Goal: Information Seeking & Learning: Learn about a topic

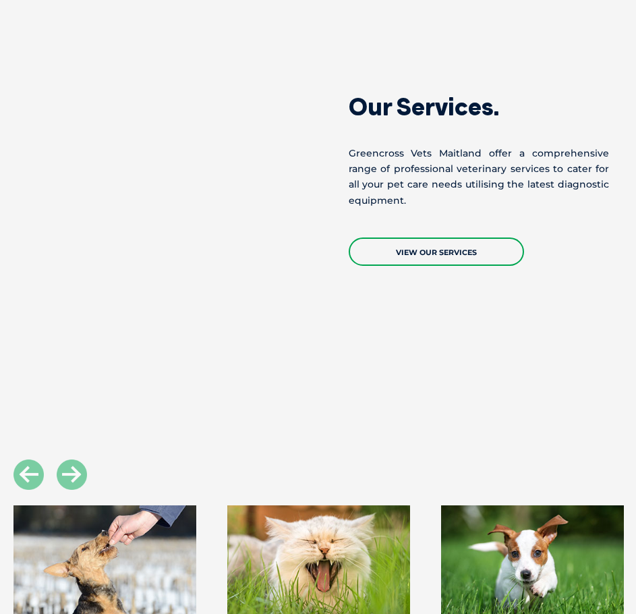
scroll to position [1147, 0]
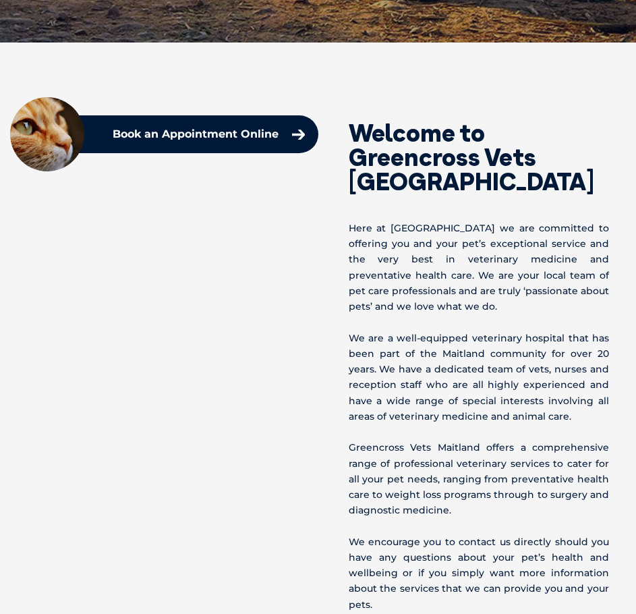
scroll to position [607, 0]
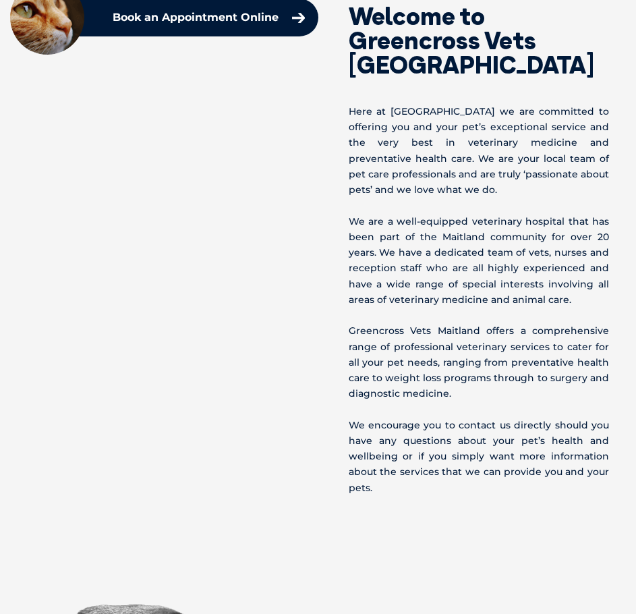
click at [473, 230] on p "We are a well-equipped veterinary hospital that has been part of the Maitland c…" at bounding box center [479, 261] width 261 height 94
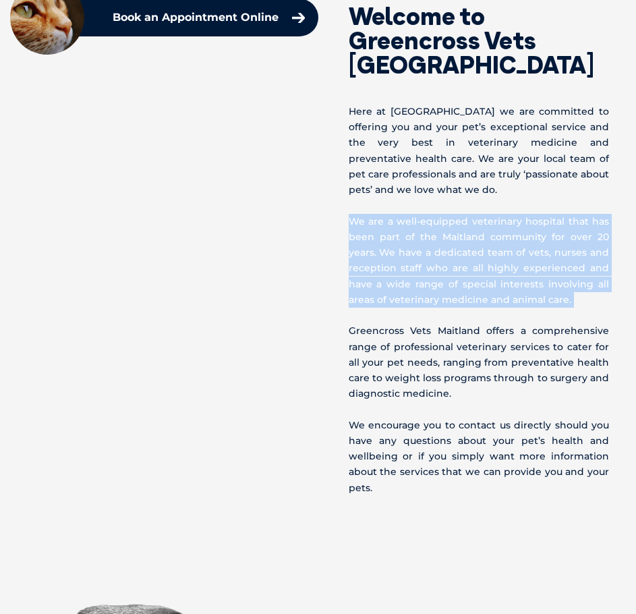
click at [473, 230] on p "We are a well-equipped veterinary hospital that has been part of the Maitland c…" at bounding box center [479, 261] width 261 height 94
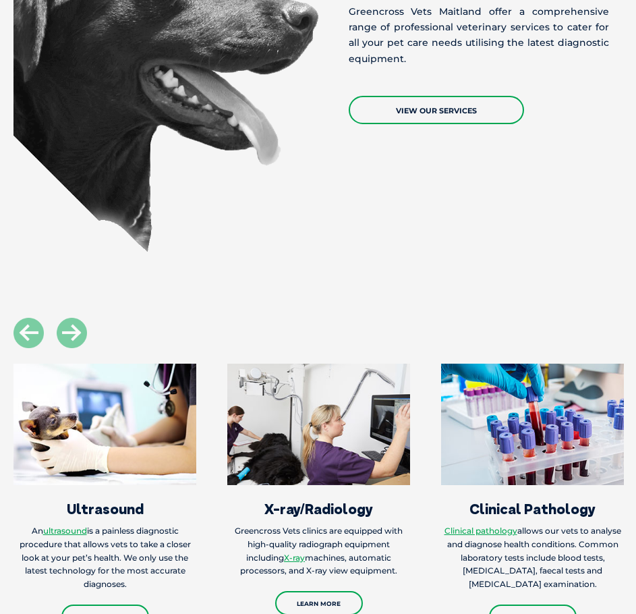
scroll to position [1552, 0]
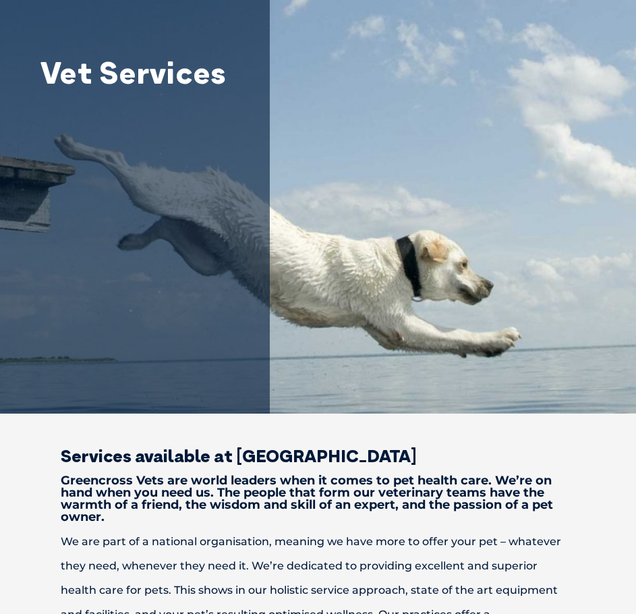
scroll to position [472, 0]
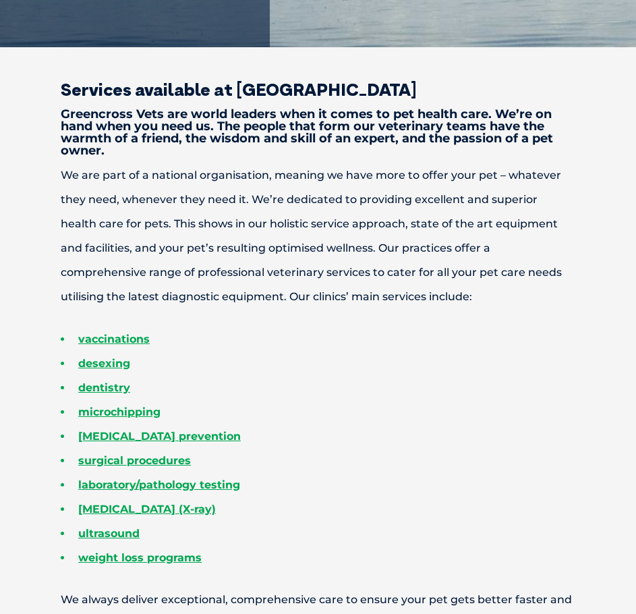
click at [411, 140] on strong "Greencross Vets are world leaders when it comes to pet health care. We’re on ha…" at bounding box center [307, 132] width 492 height 51
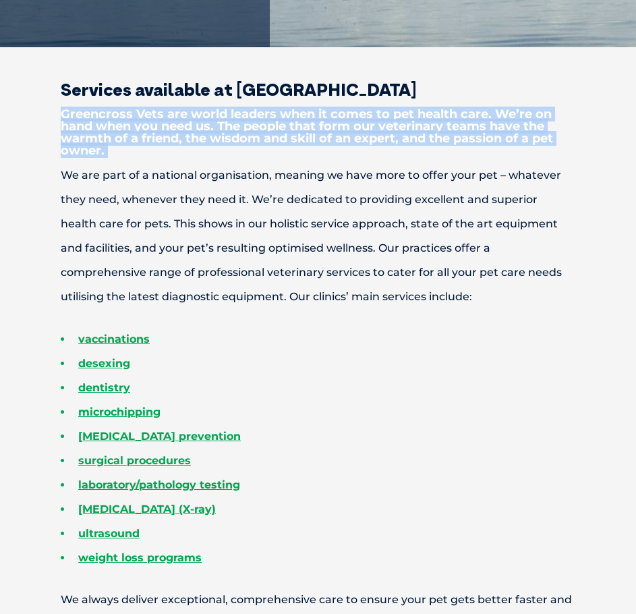
click at [411, 140] on strong "Greencross Vets are world leaders when it comes to pet health care. We’re on ha…" at bounding box center [307, 132] width 492 height 51
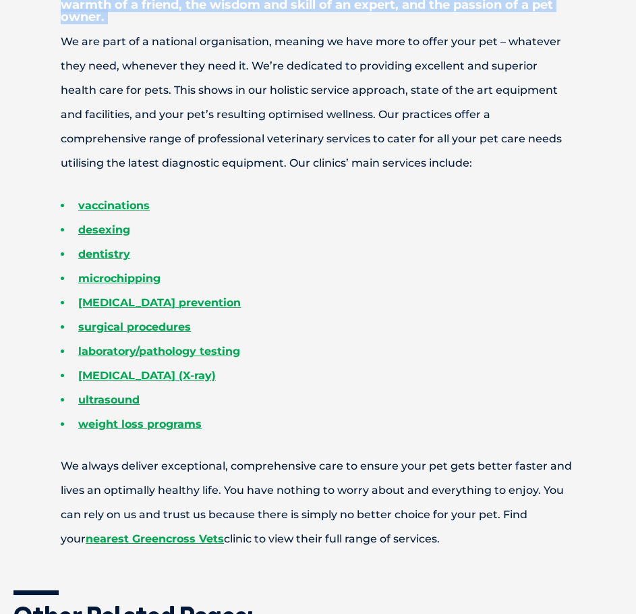
scroll to position [607, 0]
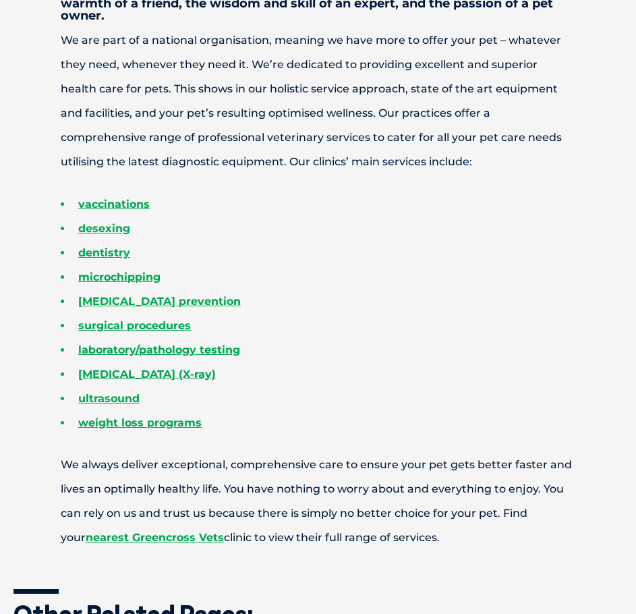
click at [339, 159] on p "We are part of a national organisation, meaning we have more to offer your pet …" at bounding box center [317, 101] width 609 height 146
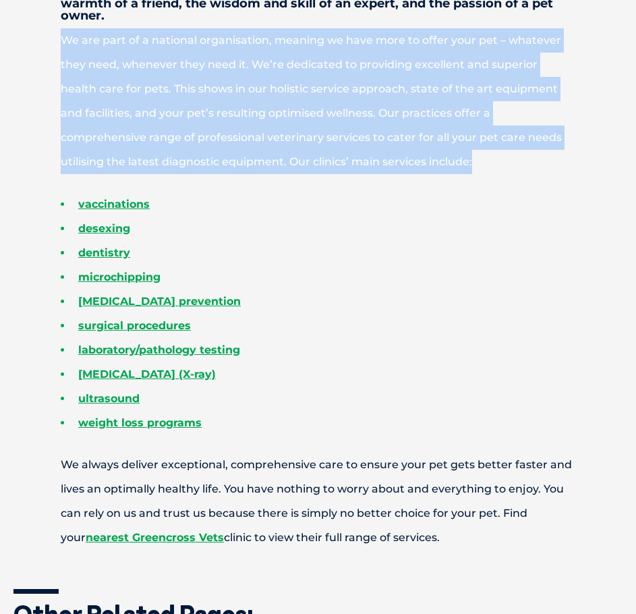
click at [339, 159] on p "We are part of a national organisation, meaning we have more to offer your pet …" at bounding box center [317, 101] width 609 height 146
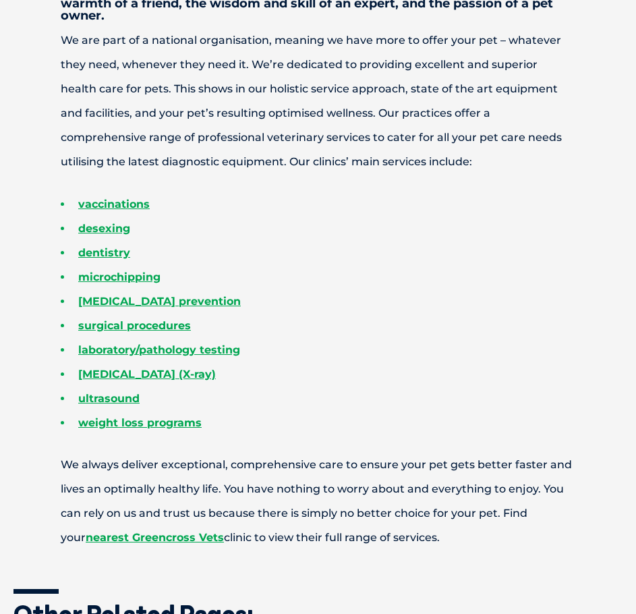
click at [250, 248] on li "dentistry" at bounding box center [342, 253] width 562 height 24
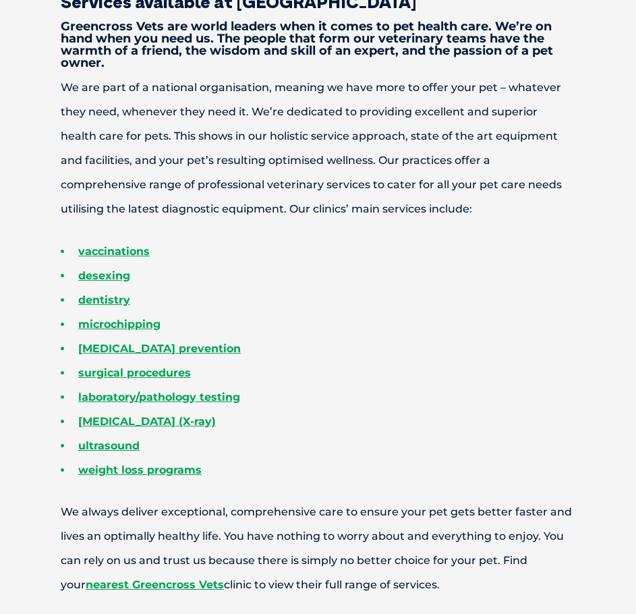
scroll to position [540, 0]
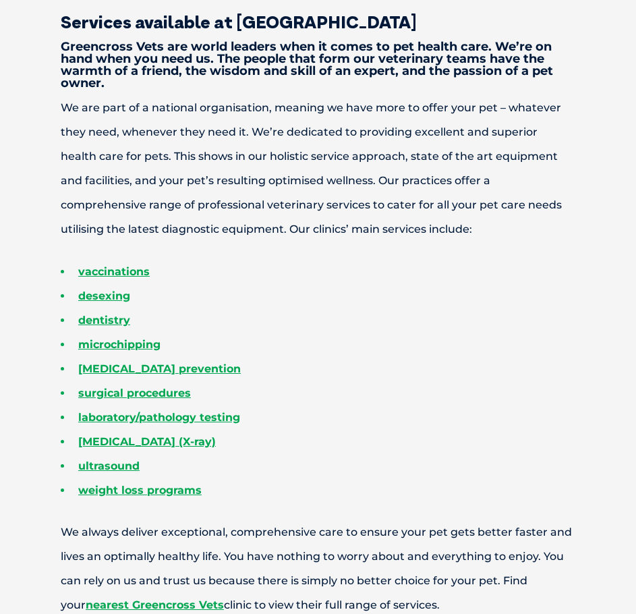
click at [339, 175] on p "We are part of a national organisation, meaning we have more to offer your pet …" at bounding box center [317, 169] width 609 height 146
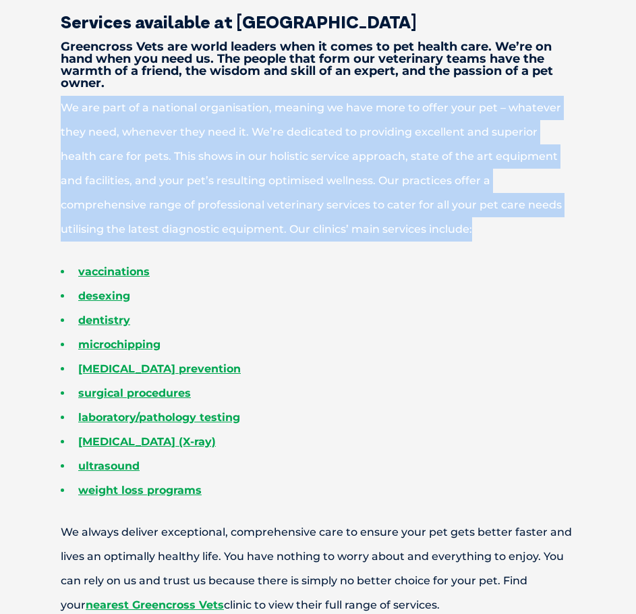
click at [339, 175] on p "We are part of a national organisation, meaning we have more to offer your pet …" at bounding box center [317, 169] width 609 height 146
